Goal: Task Accomplishment & Management: Use online tool/utility

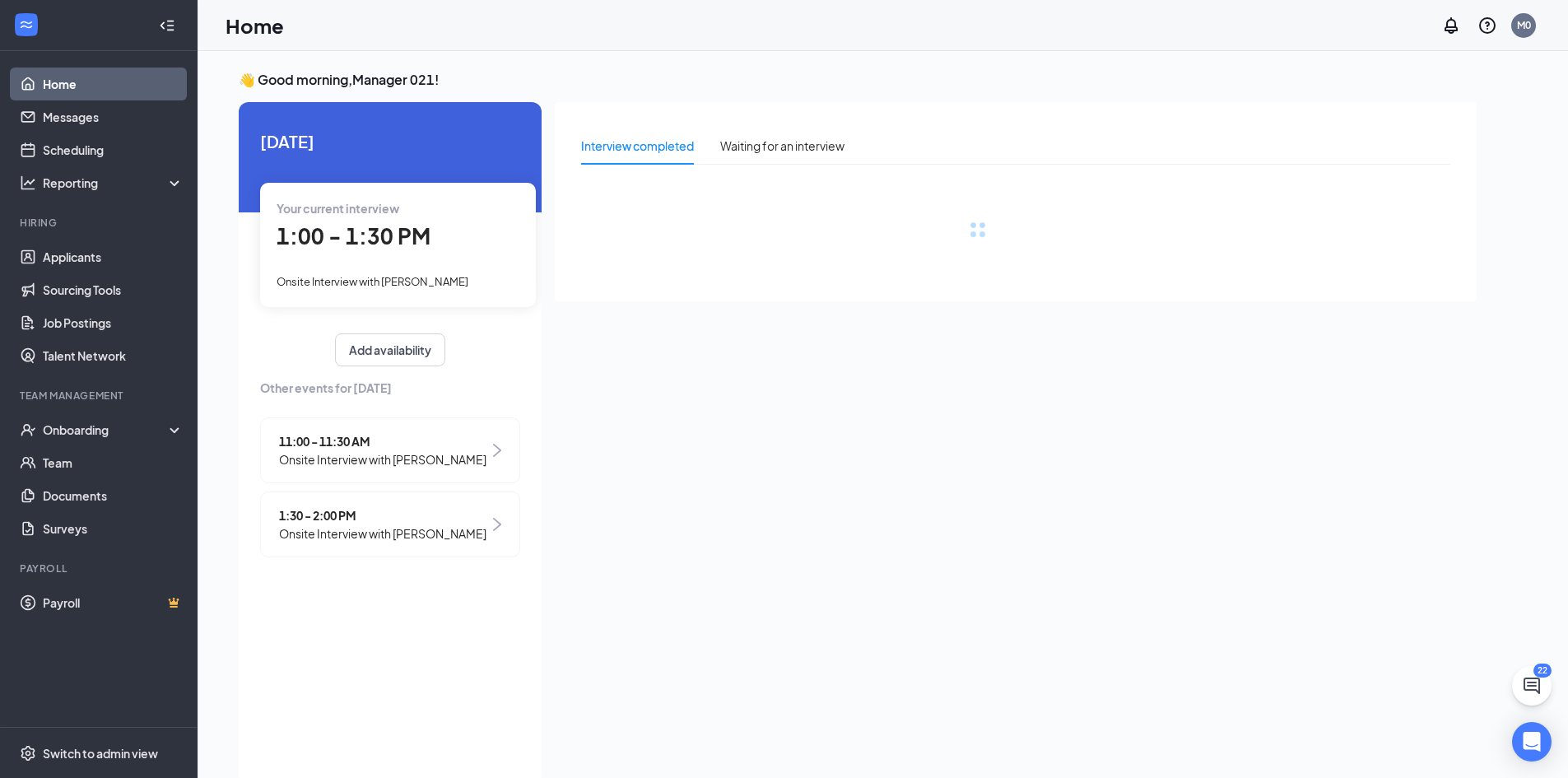
click at [400, 276] on span "Onsite Interview with [PERSON_NAME]" at bounding box center [372, 282] width 192 height 13
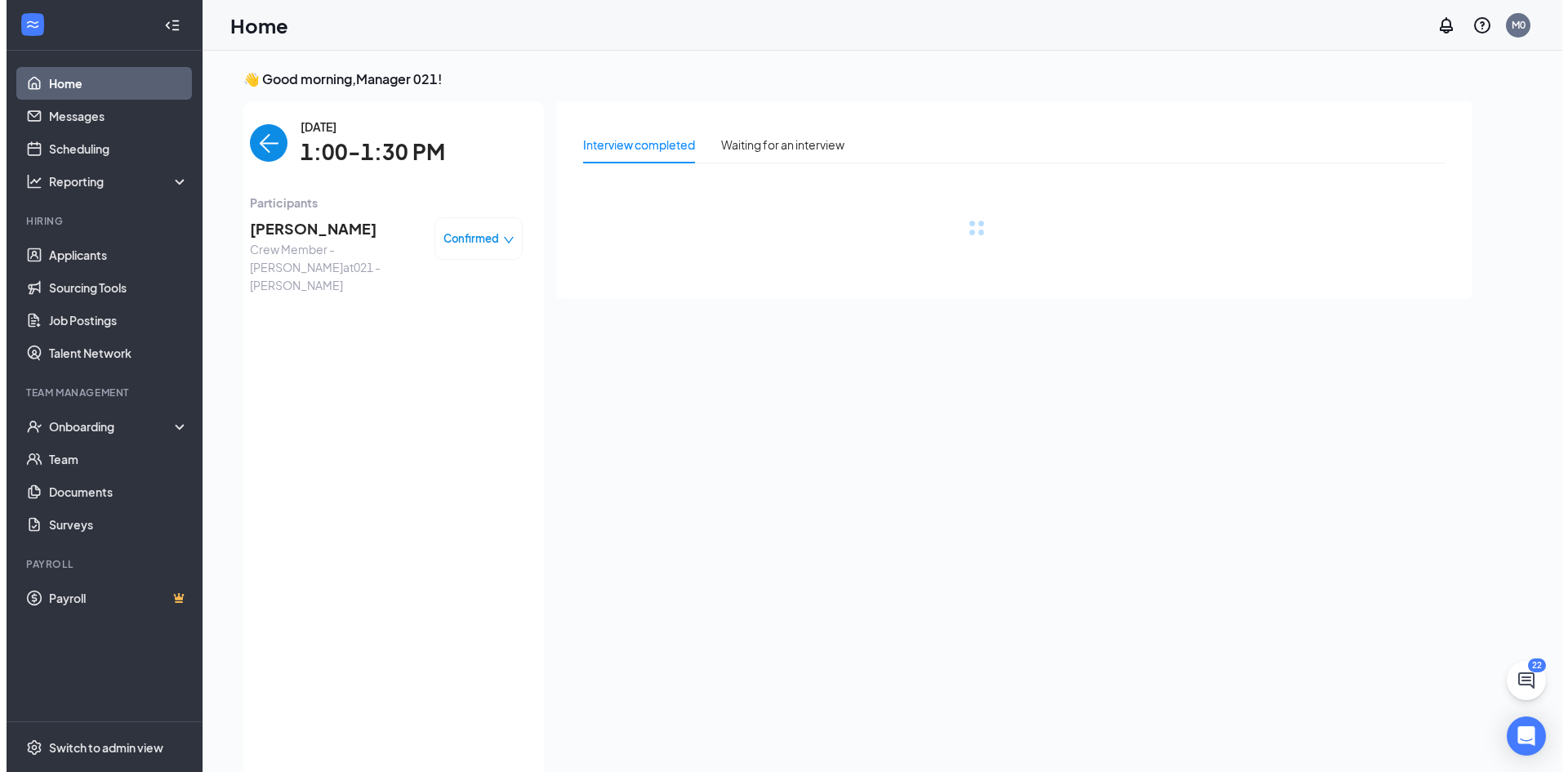
scroll to position [7, 0]
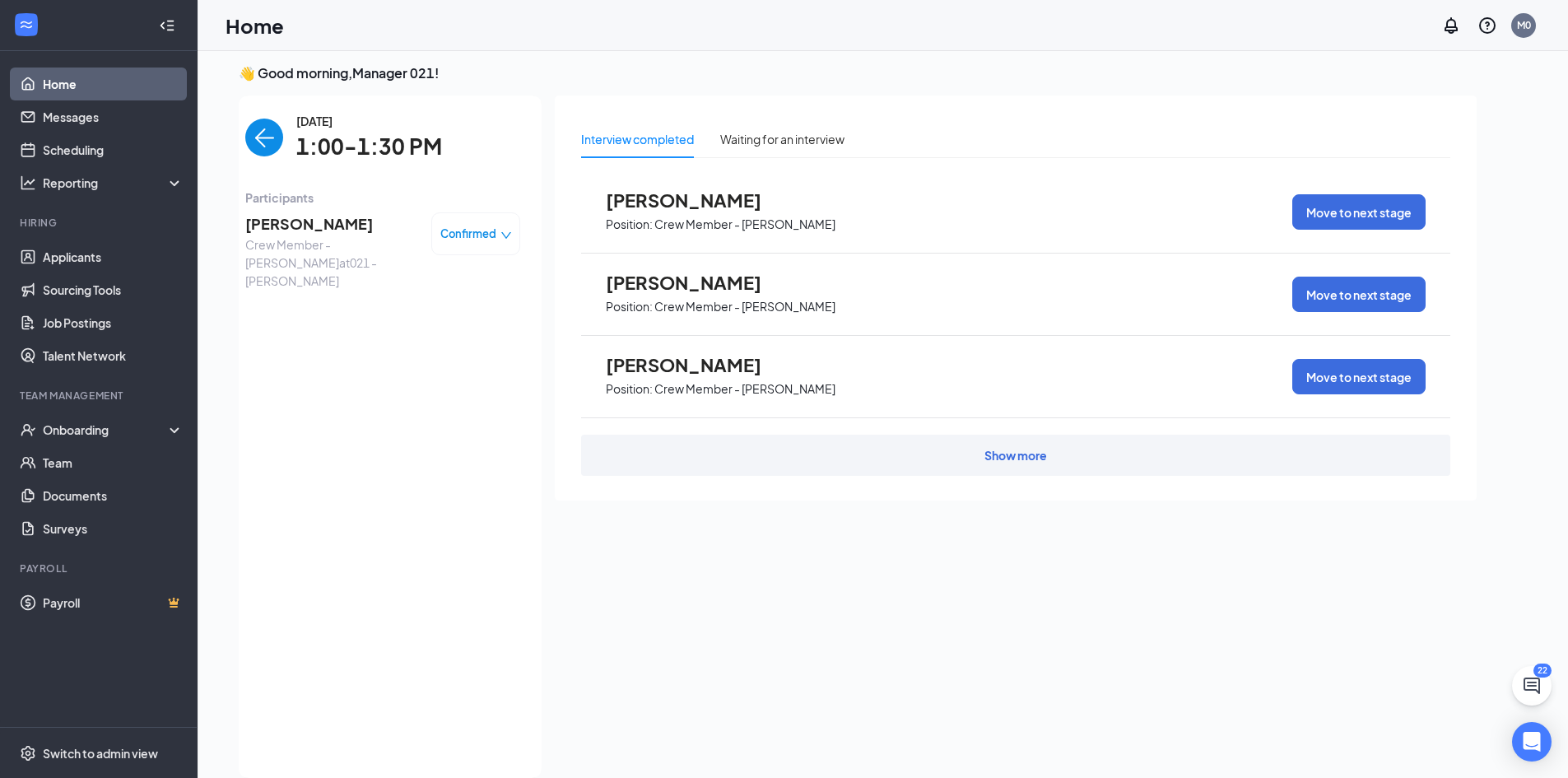
click at [341, 228] on span "[PERSON_NAME]" at bounding box center [331, 224] width 173 height 23
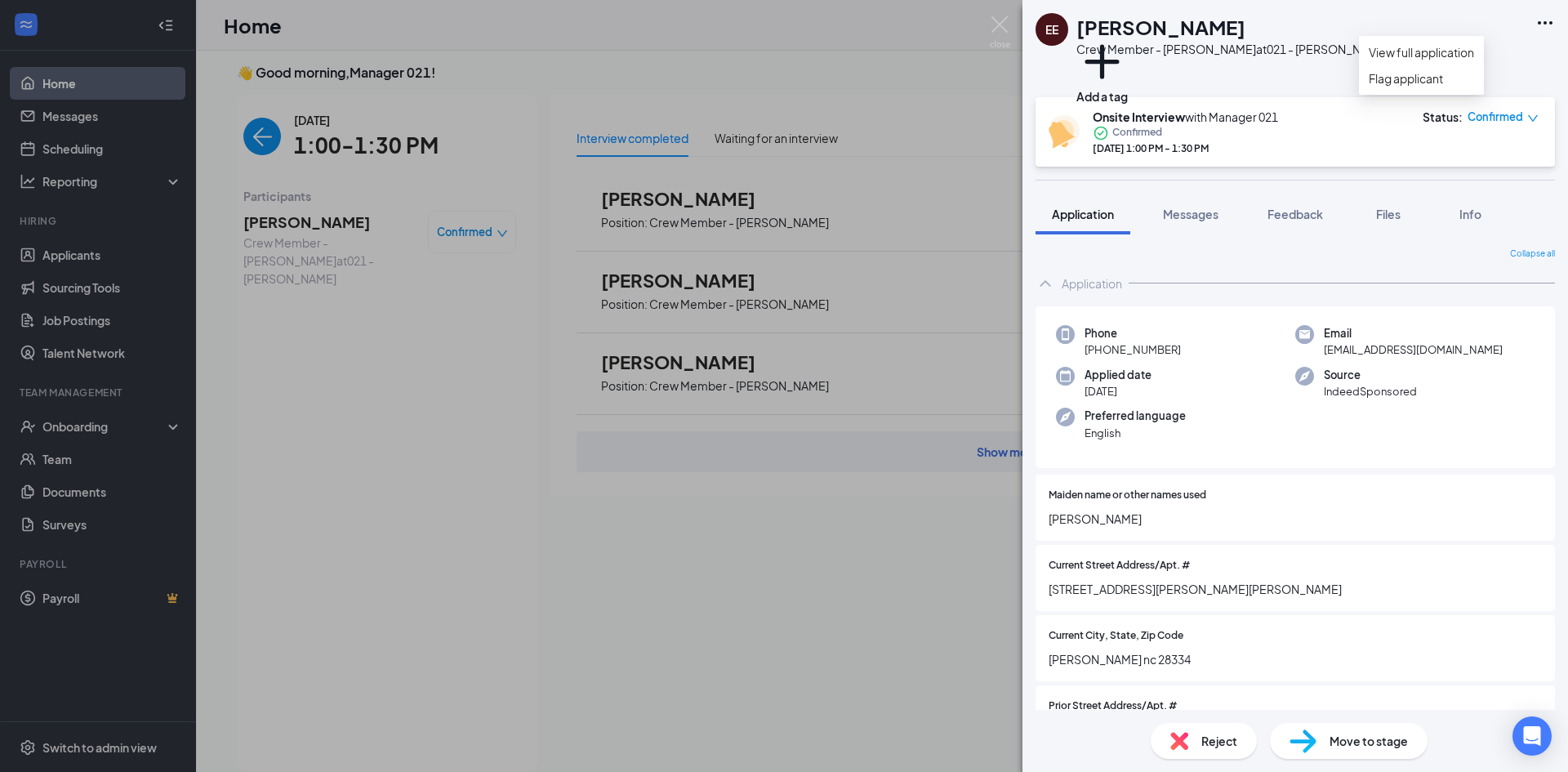
click at [1542, 24] on icon "Ellipses" at bounding box center [1545, 23] width 20 height 20
click at [1448, 61] on link "View full application" at bounding box center [1422, 52] width 106 height 18
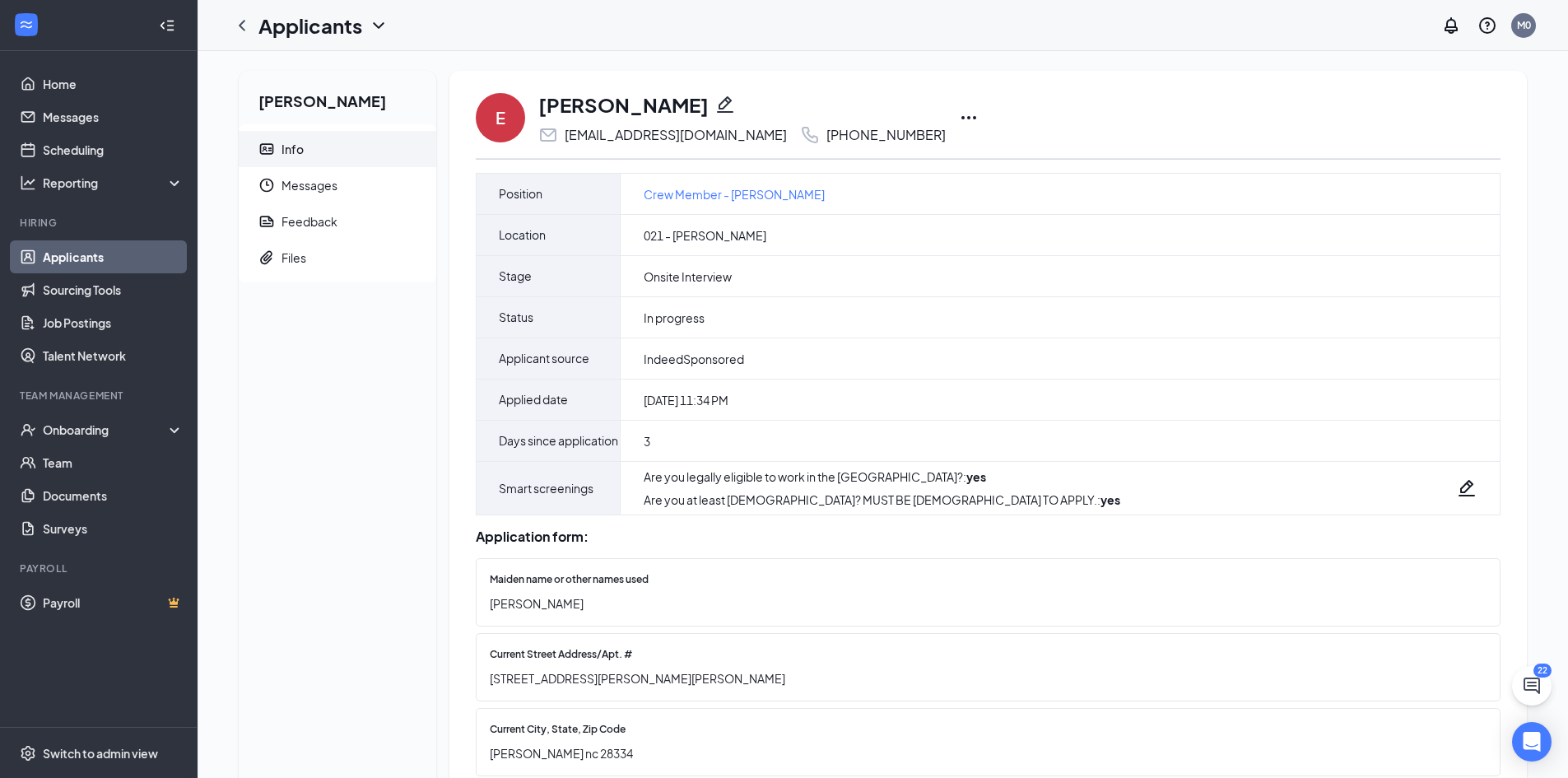
click at [959, 114] on icon "Ellipses" at bounding box center [969, 118] width 20 height 20
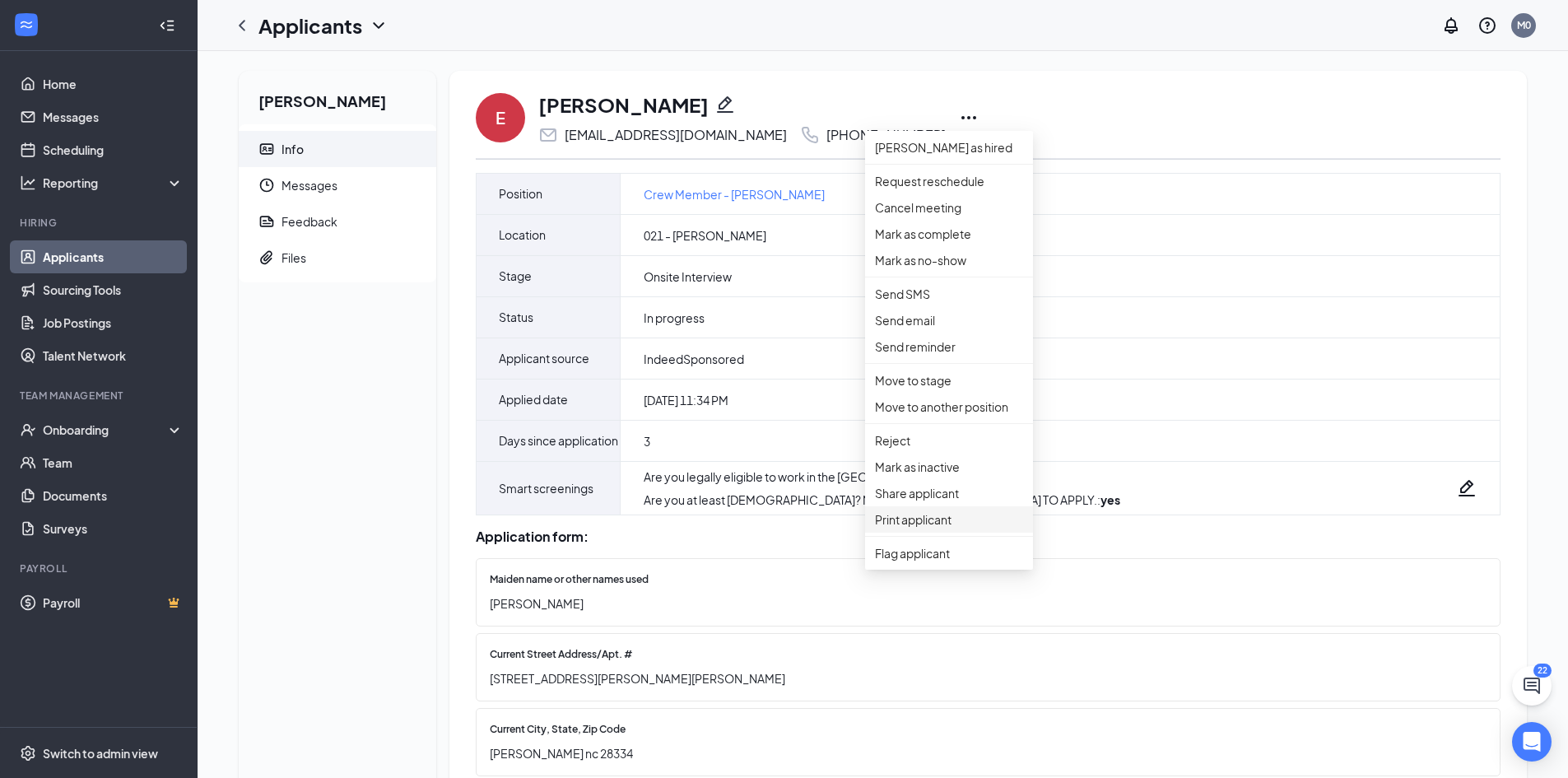
click at [922, 529] on p "Print applicant" at bounding box center [950, 519] width 148 height 18
